Goal: Find specific page/section: Find specific page/section

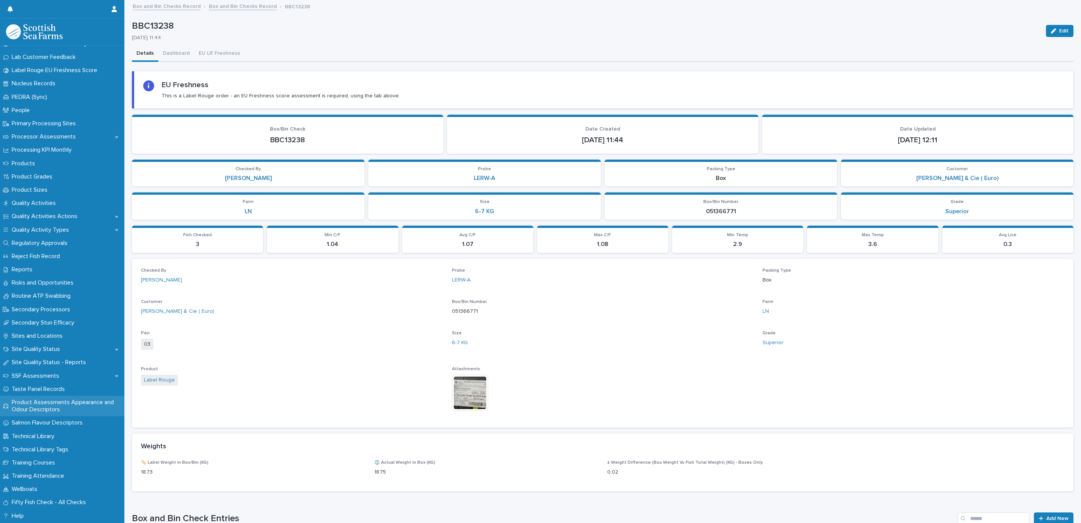
scroll to position [937, 0]
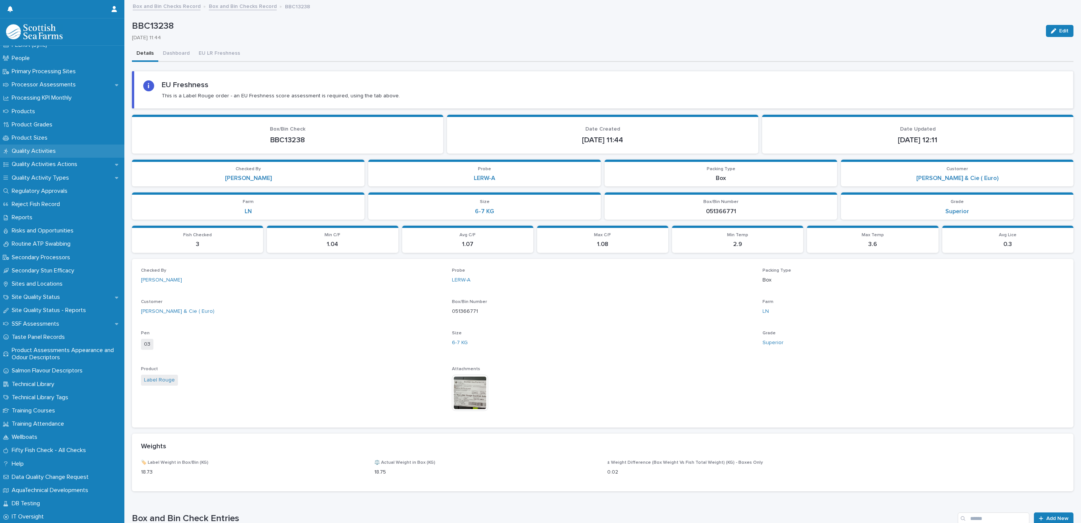
click at [46, 151] on p "Quality Activities" at bounding box center [35, 150] width 53 height 7
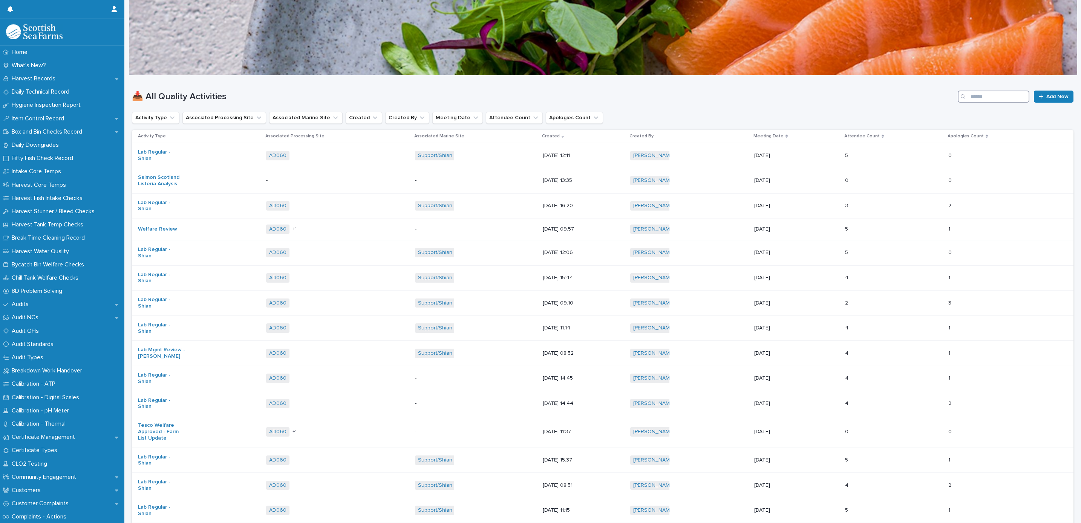
click at [990, 98] on input "Search" at bounding box center [994, 96] width 72 height 12
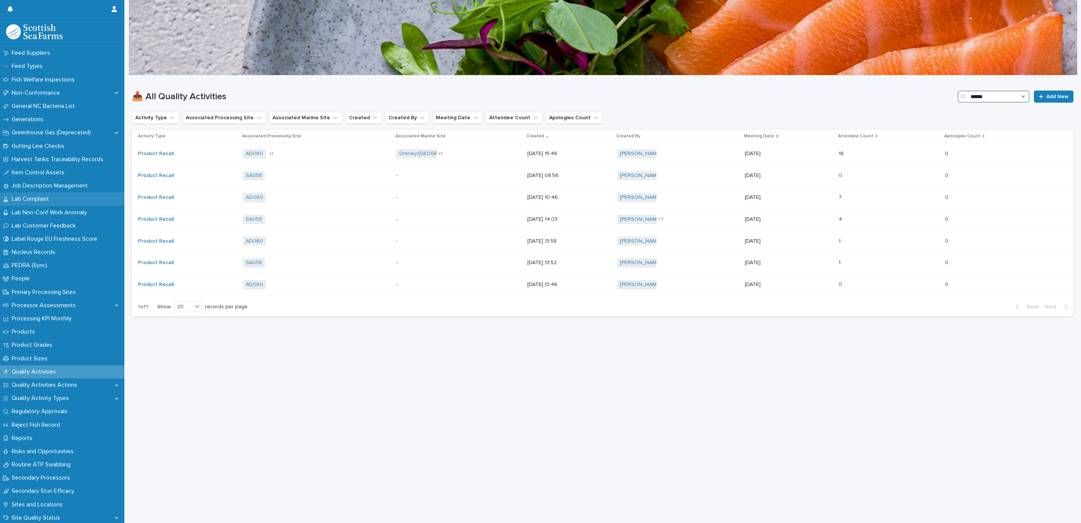
scroll to position [792, 0]
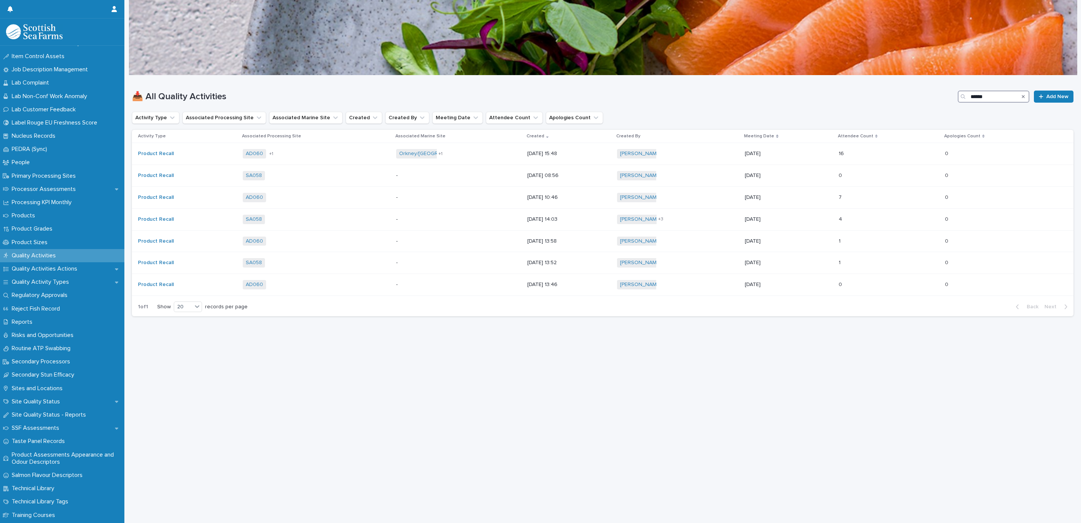
type input "******"
click at [32, 255] on p "Quality Activities" at bounding box center [35, 255] width 53 height 7
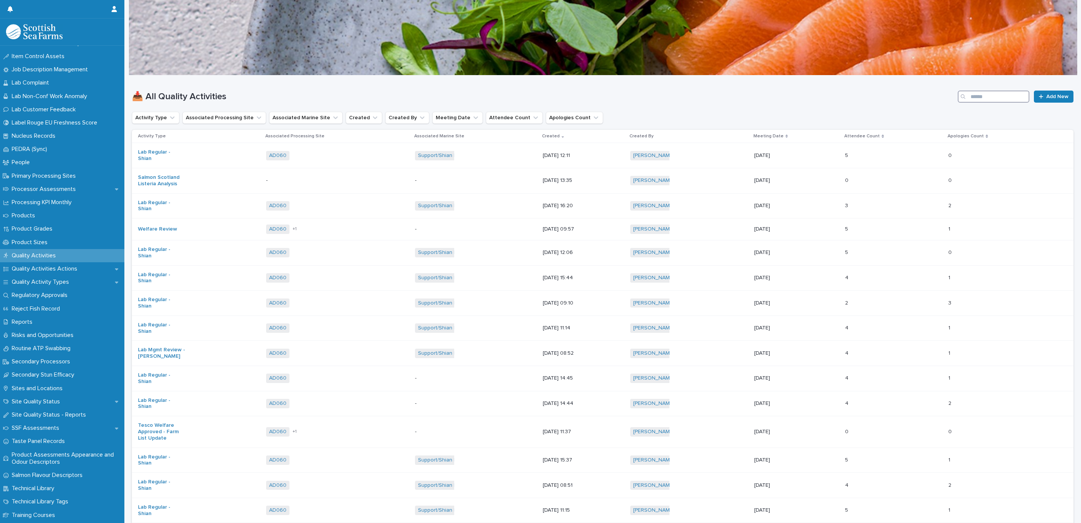
click at [977, 92] on input "Search" at bounding box center [994, 96] width 72 height 12
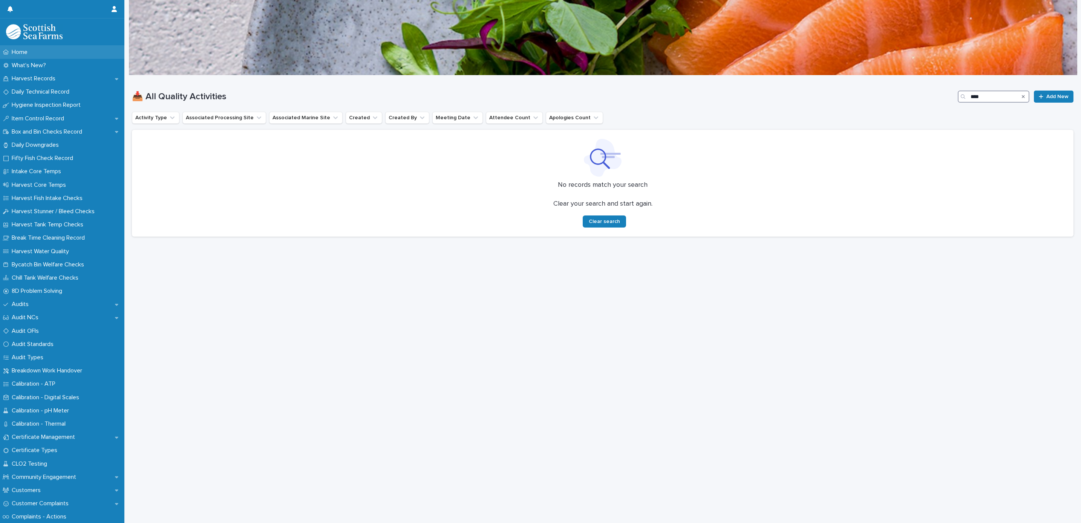
type input "****"
click at [34, 53] on div "Home" at bounding box center [62, 52] width 124 height 13
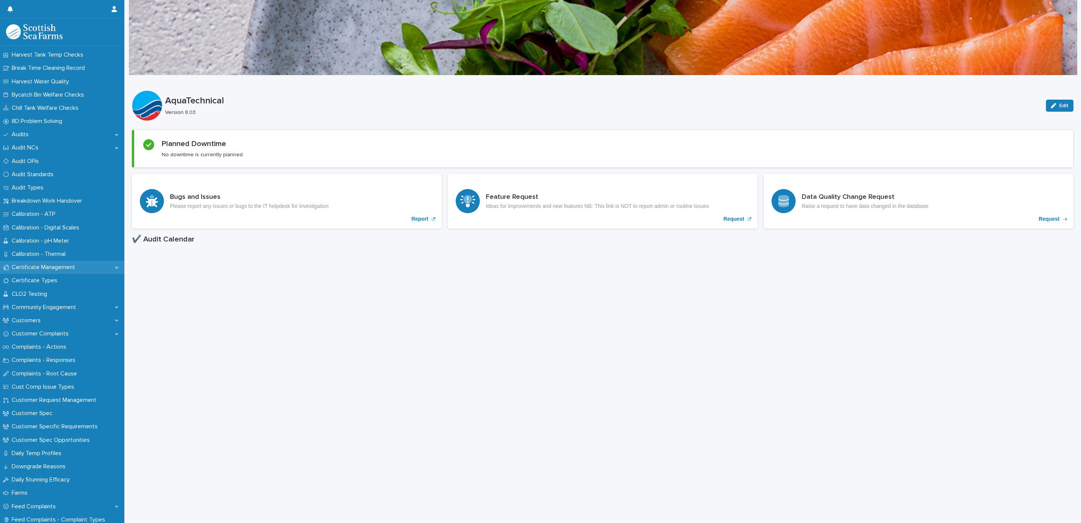
scroll to position [226, 0]
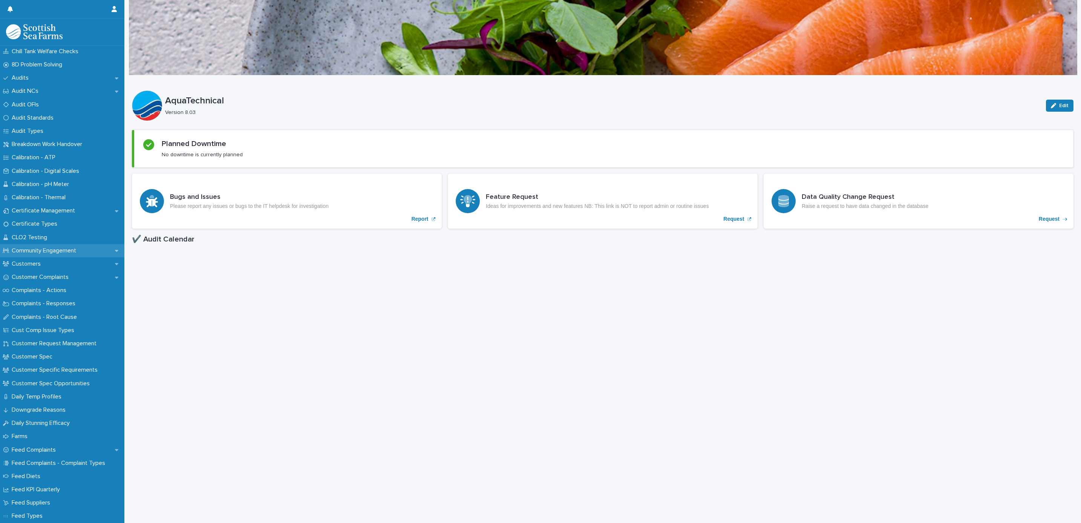
click at [72, 249] on p "Community Engagement" at bounding box center [46, 250] width 74 height 7
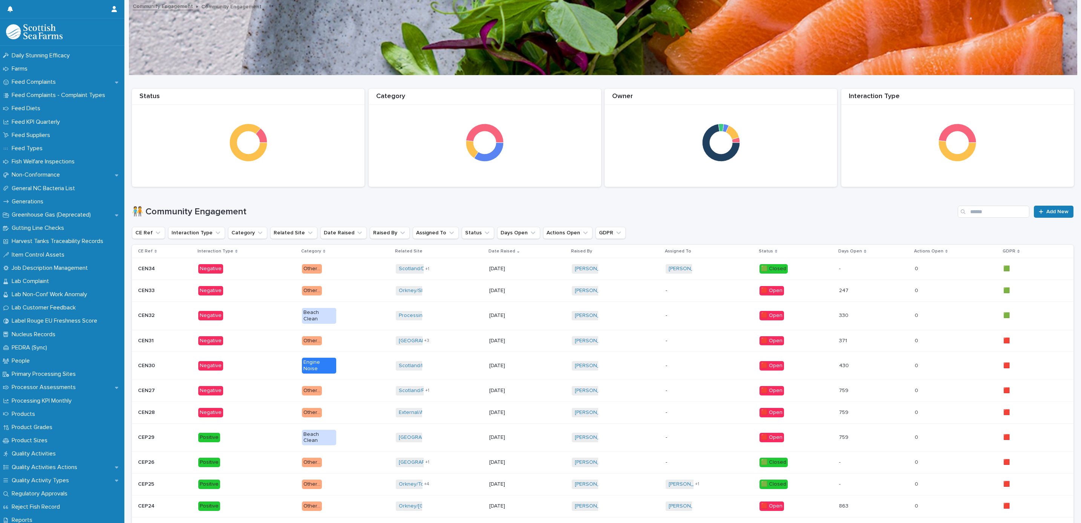
scroll to position [679, 0]
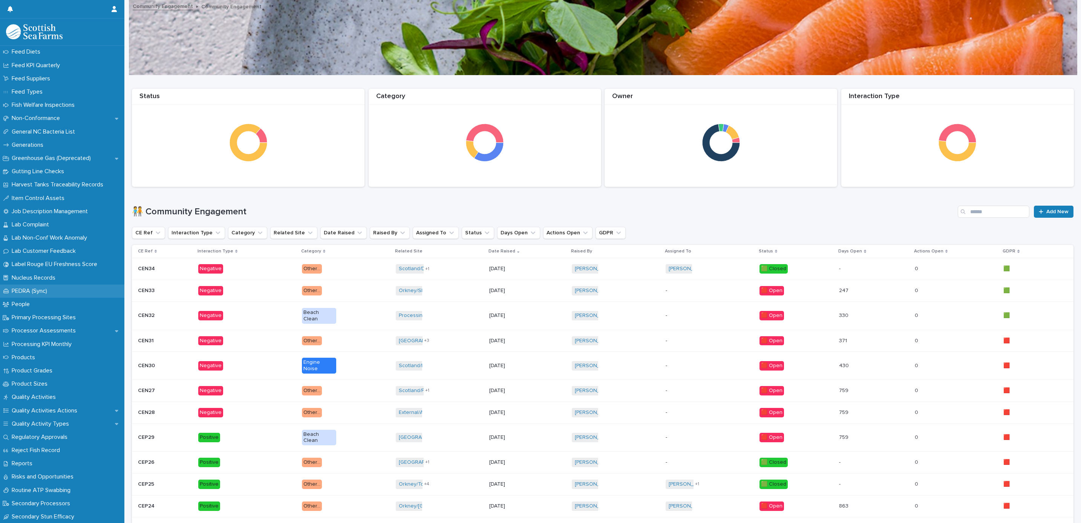
click at [50, 292] on p "PEDRA (Sync)" at bounding box center [31, 290] width 44 height 7
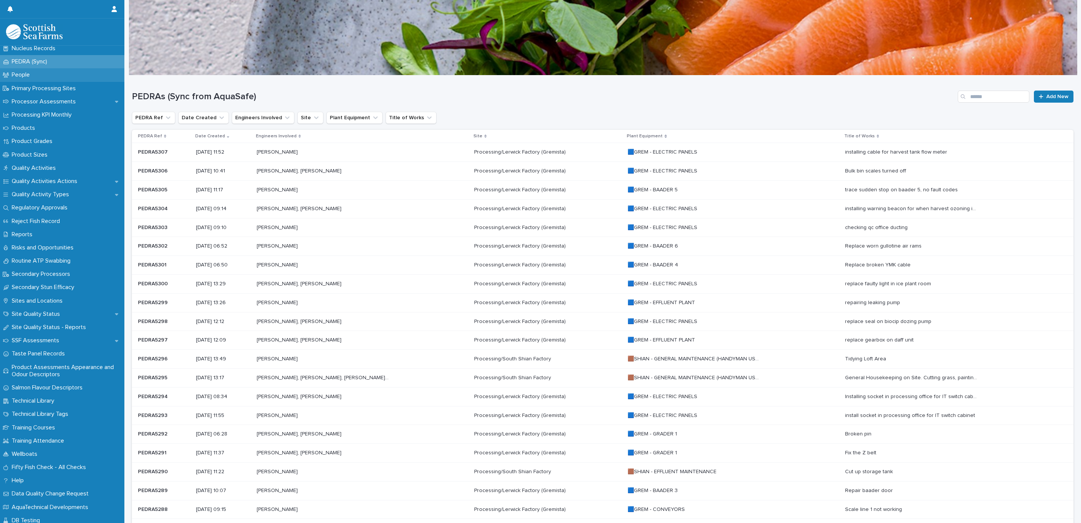
scroll to position [896, 0]
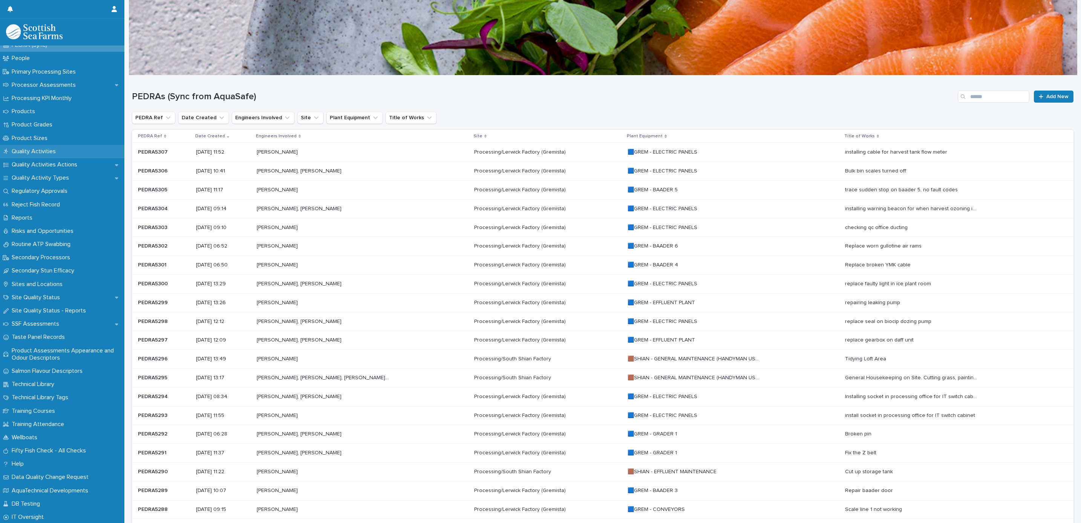
click at [35, 146] on div "Quality Activities" at bounding box center [62, 151] width 124 height 13
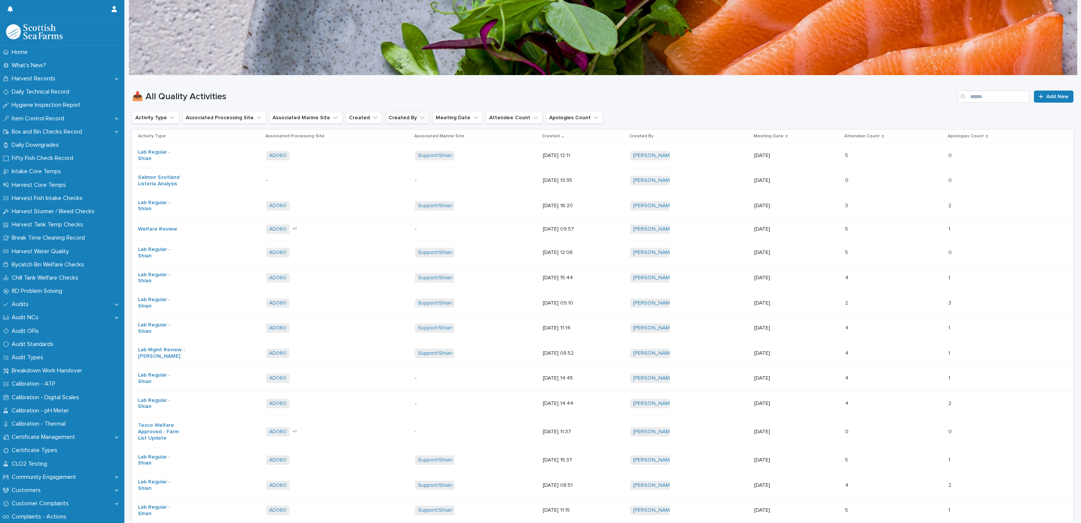
click at [395, 117] on button "Created By" at bounding box center [407, 118] width 44 height 12
type input "*******"
click at [401, 166] on p "[PERSON_NAME]" at bounding box center [423, 166] width 80 height 5
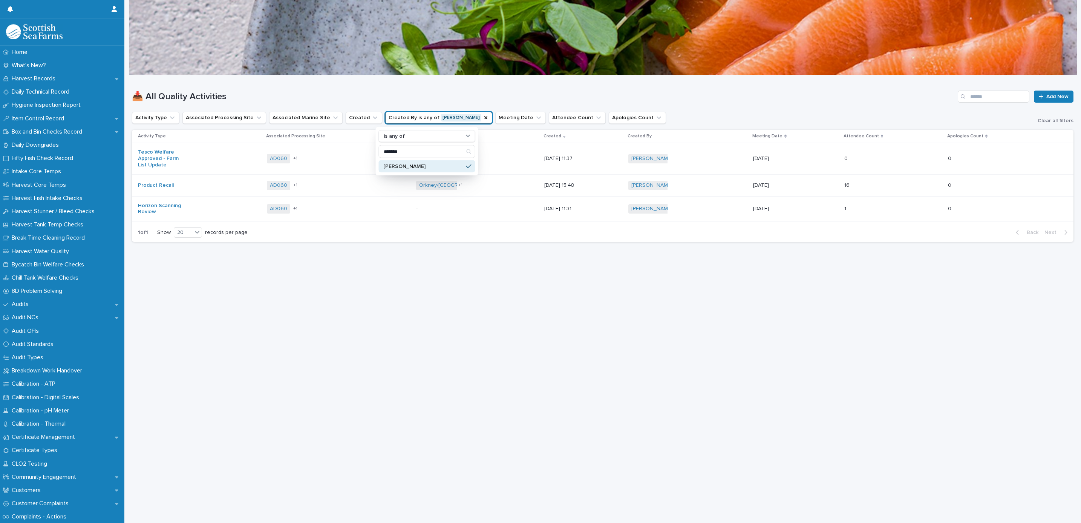
click at [456, 84] on div "📥 All Quality Activities Add New" at bounding box center [603, 93] width 942 height 36
click at [488, 190] on div "[GEOGRAPHIC_DATA]/Hunda Shetland/[GEOGRAPHIC_DATA] Little + 1" at bounding box center [477, 185] width 122 height 15
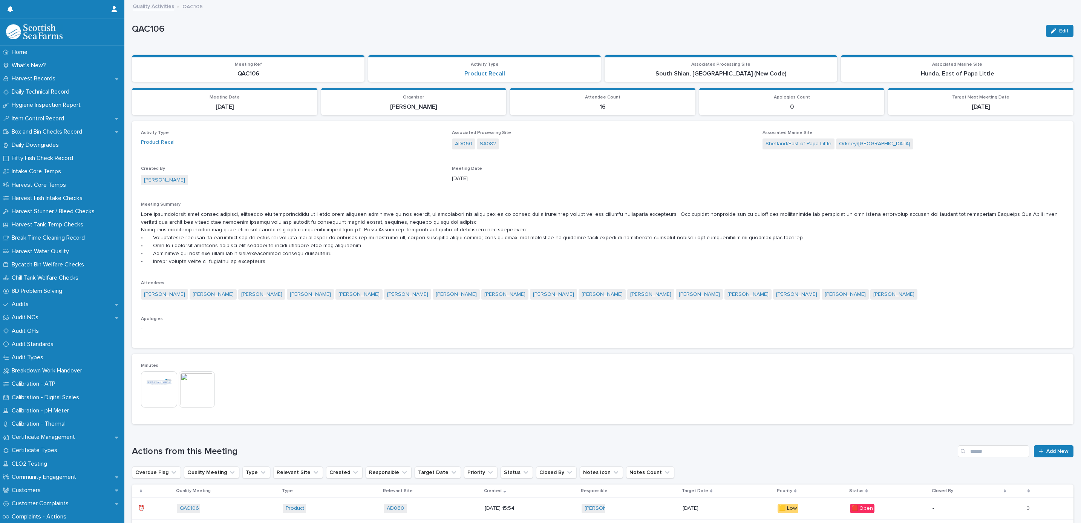
click at [171, 7] on link "Quality Activities" at bounding box center [153, 6] width 41 height 9
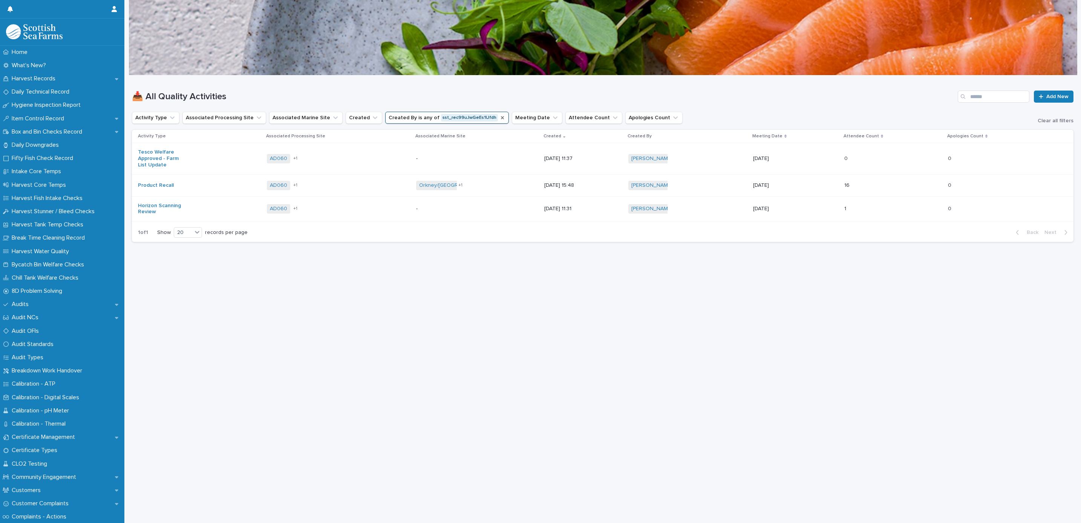
click at [500, 119] on icon "Created By" at bounding box center [503, 118] width 6 height 6
